Goal: Navigation & Orientation: Find specific page/section

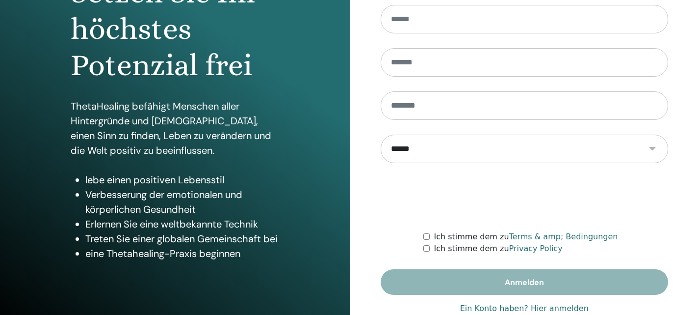
scroll to position [157, 0]
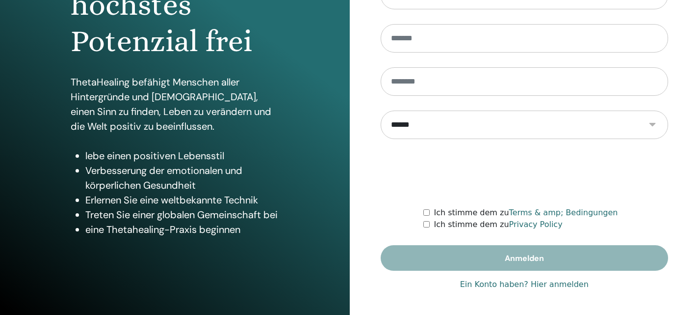
click at [553, 284] on link "Ein Konto haben? Hier anmelden" at bounding box center [524, 284] width 129 height 12
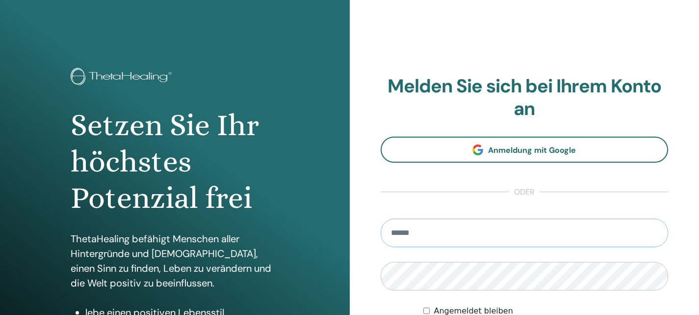
click at [477, 231] on input "email" at bounding box center [525, 232] width 288 height 28
type input "**********"
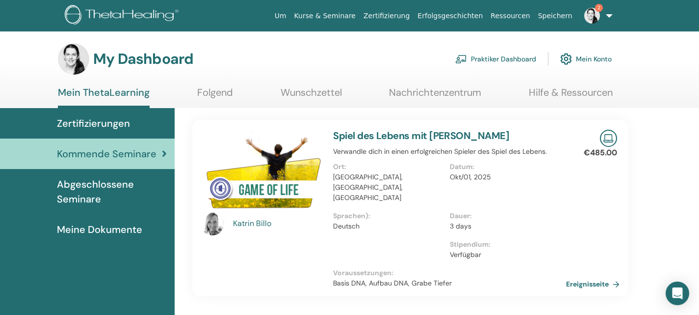
click at [360, 17] on link "Kurse & Seminare" at bounding box center [325, 16] width 69 height 18
click at [527, 60] on link "Praktiker Dashboard" at bounding box center [496, 59] width 81 height 22
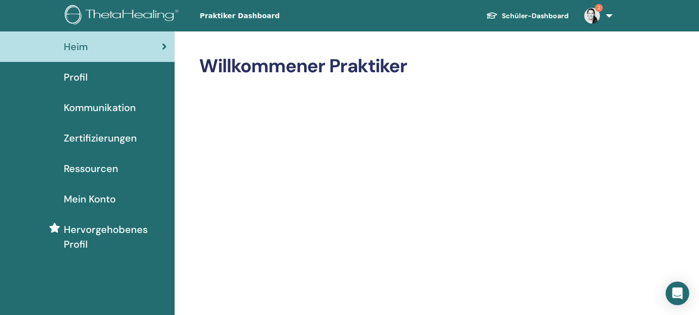
click at [524, 15] on link "Schüler-Dashboard" at bounding box center [528, 16] width 98 height 18
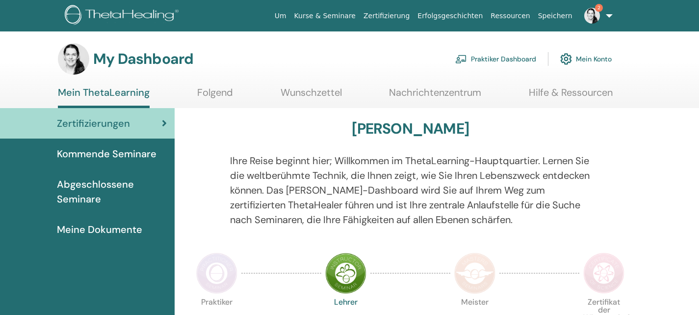
click at [359, 16] on link "Kurse & Seminare" at bounding box center [325, 16] width 69 height 18
